Goal: Go to known website: Access a specific website the user already knows

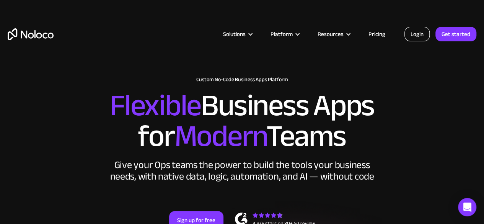
click at [418, 32] on link "Login" at bounding box center [416, 34] width 25 height 15
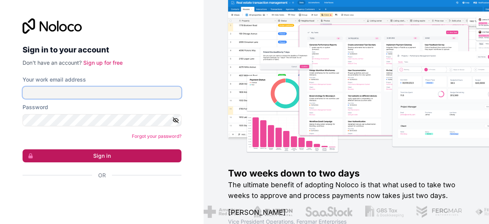
type input "[PERSON_NAME][EMAIL_ADDRESS][DOMAIN_NAME]"
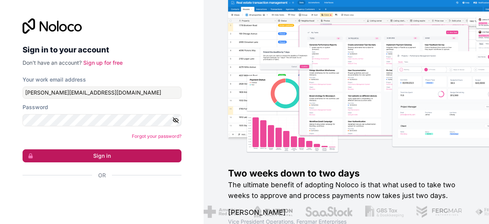
click at [97, 154] on button "Sign in" at bounding box center [102, 155] width 159 height 13
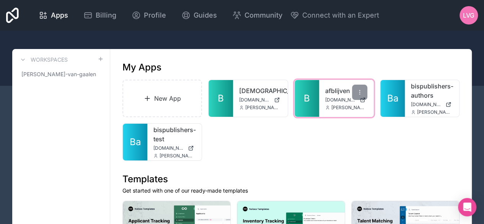
click at [311, 100] on link "B" at bounding box center [306, 98] width 24 height 37
